Goal: Task Accomplishment & Management: Complete application form

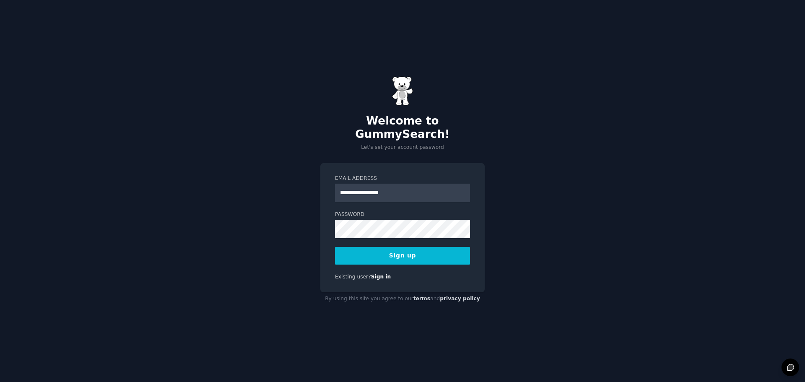
type input "**********"
click at [393, 253] on button "Sign up" at bounding box center [402, 256] width 135 height 18
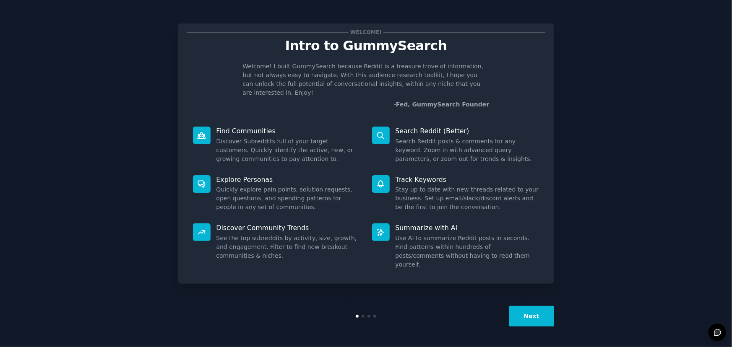
click at [530, 314] on button "Next" at bounding box center [531, 316] width 45 height 21
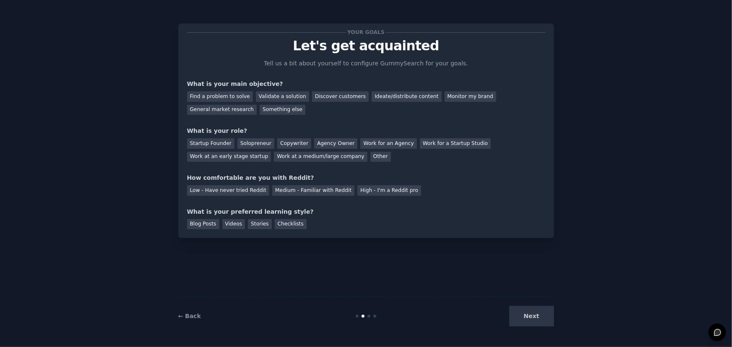
click at [528, 315] on div "Next" at bounding box center [490, 316] width 125 height 21
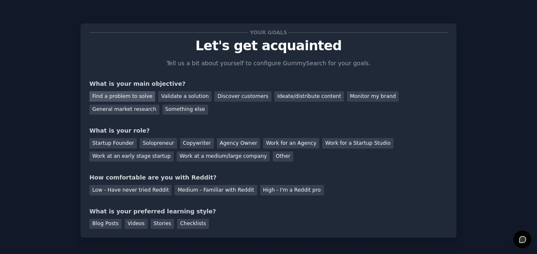
click at [132, 96] on div "Find a problem to solve" at bounding box center [122, 96] width 66 height 10
click at [117, 143] on div "Startup Founder" at bounding box center [112, 143] width 47 height 10
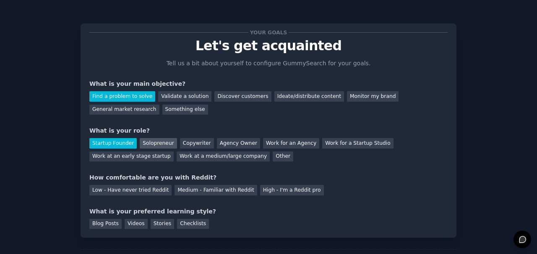
click at [158, 145] on div "Solopreneur" at bounding box center [158, 143] width 37 height 10
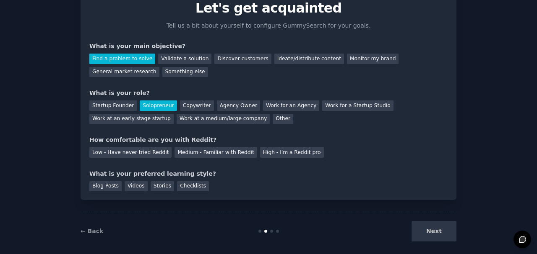
scroll to position [45, 0]
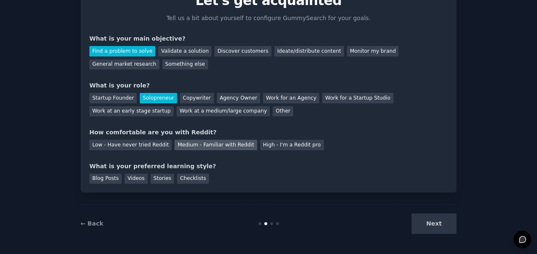
click at [193, 145] on div "Medium - Familiar with Reddit" at bounding box center [215, 145] width 82 height 10
click at [108, 182] on div "Blog Posts" at bounding box center [105, 179] width 32 height 10
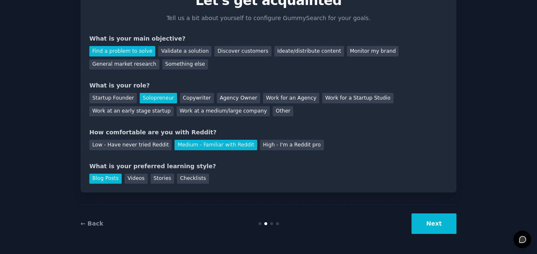
click at [448, 222] on button "Next" at bounding box center [433, 224] width 45 height 21
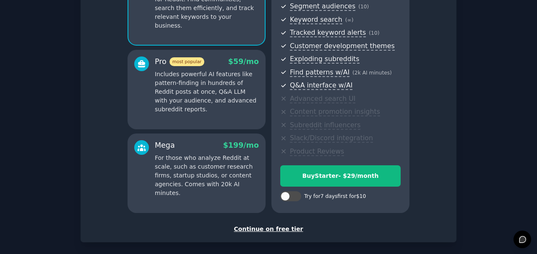
scroll to position [119, 0]
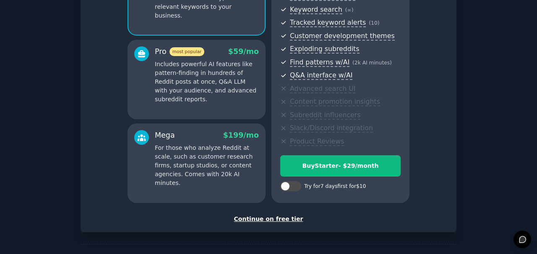
click at [268, 229] on div "Set up your account Choose your GummySearch flavor Enable 33% Annual Discount S…" at bounding box center [268, 68] width 376 height 328
click at [268, 221] on div "Continue on free tier" at bounding box center [268, 219] width 358 height 9
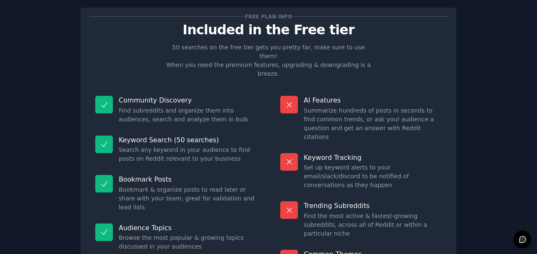
scroll to position [72, 0]
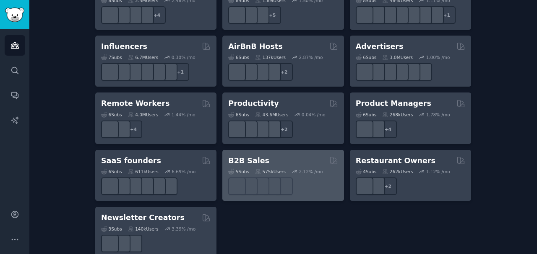
scroll to position [712, 0]
